Goal: Transaction & Acquisition: Purchase product/service

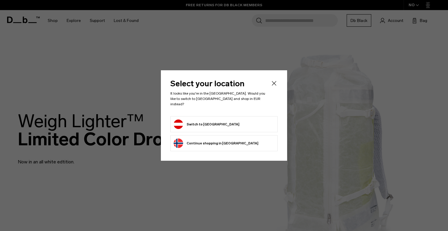
click at [204, 121] on button "Switch to Austria" at bounding box center [207, 123] width 66 height 9
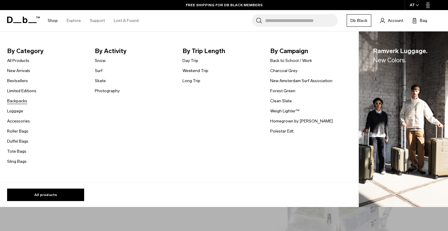
click at [18, 101] on link "Backpacks" at bounding box center [17, 101] width 20 height 6
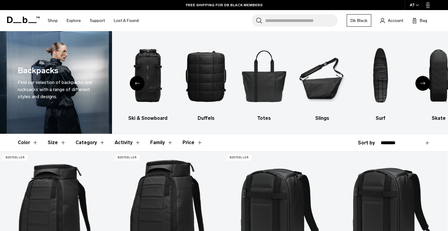
click at [94, 143] on button "Category" at bounding box center [91, 142] width 30 height 17
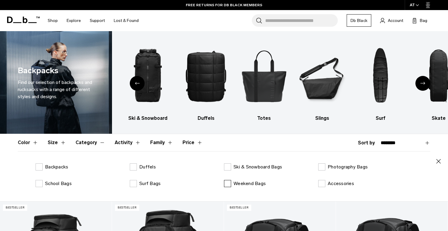
click at [229, 184] on label "Weekend Bags" at bounding box center [245, 183] width 42 height 7
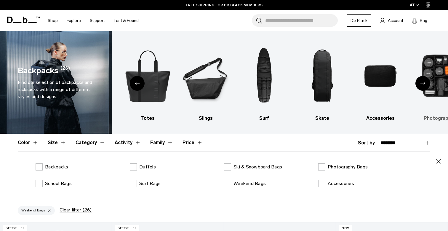
click at [432, 58] on img "10 / 10" at bounding box center [439, 76] width 48 height 72
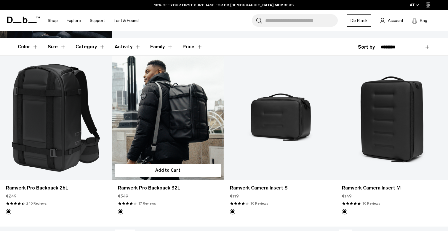
click at [207, 130] on link "Ramverk Pro Backpack 32L" at bounding box center [168, 118] width 112 height 124
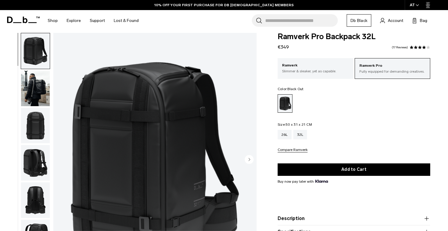
scroll to position [12, 0]
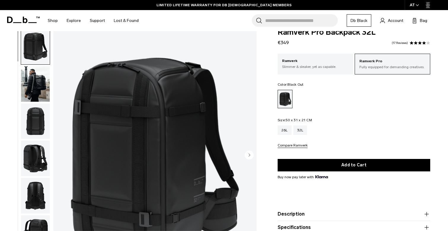
click at [38, 78] on img "button" at bounding box center [35, 84] width 29 height 36
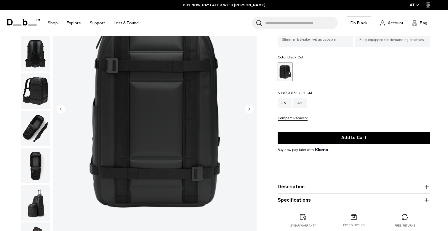
scroll to position [52, 0]
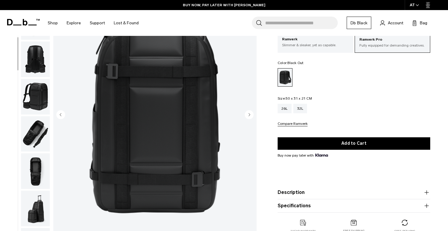
click at [36, 59] on img "button" at bounding box center [35, 60] width 29 height 36
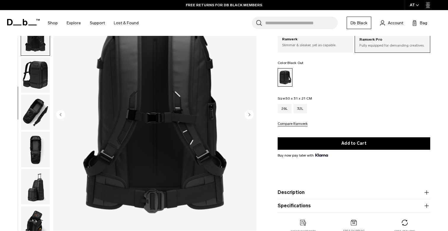
scroll to position [122, 0]
click at [37, 102] on img "button" at bounding box center [35, 113] width 29 height 36
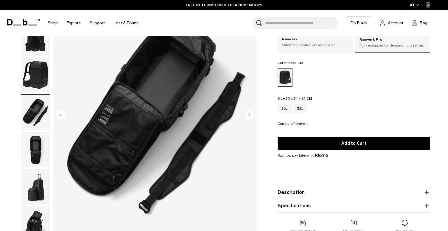
click at [37, 151] on img "button" at bounding box center [35, 150] width 29 height 36
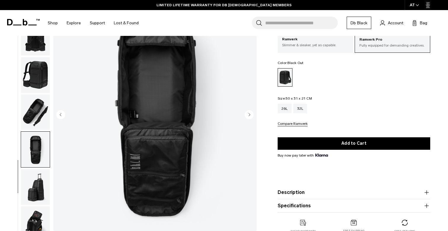
click at [39, 187] on img "button" at bounding box center [35, 187] width 29 height 36
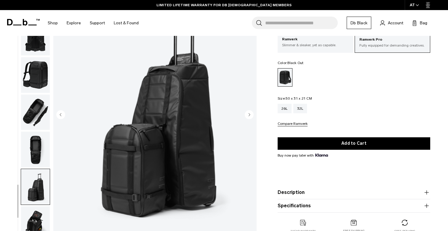
click at [41, 218] on img "button" at bounding box center [35, 224] width 29 height 36
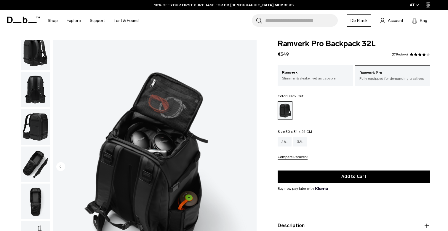
scroll to position [0, 0]
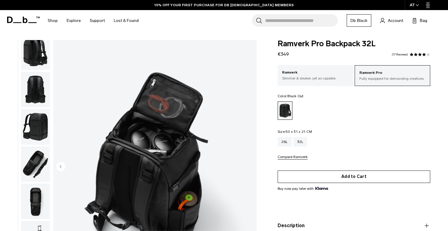
click at [338, 178] on button "Add to Cart" at bounding box center [354, 176] width 153 height 12
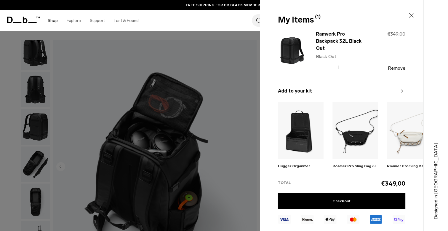
click at [54, 18] on link "Shop" at bounding box center [53, 20] width 10 height 21
click at [53, 23] on link "Shop" at bounding box center [53, 20] width 10 height 21
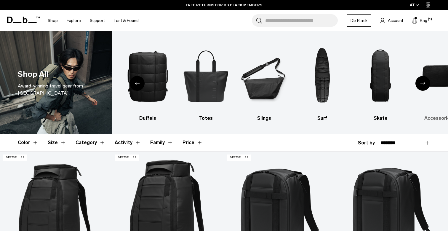
click at [442, 72] on img "9 / 10" at bounding box center [439, 76] width 48 height 72
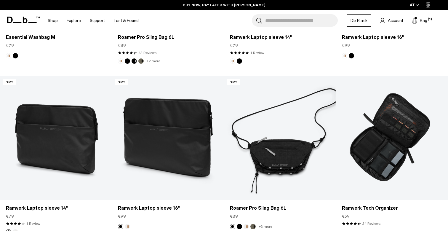
scroll to position [1581, 0]
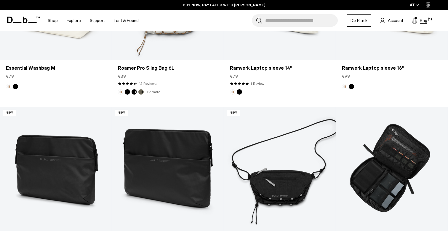
click at [420, 22] on span "Bag" at bounding box center [423, 20] width 7 height 6
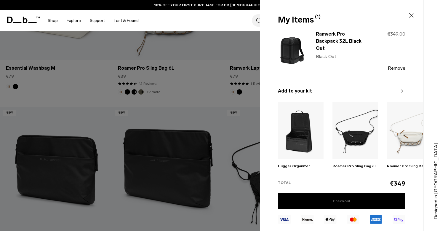
click at [350, 202] on link "Checkout" at bounding box center [341, 201] width 127 height 16
